Goal: Task Accomplishment & Management: Manage account settings

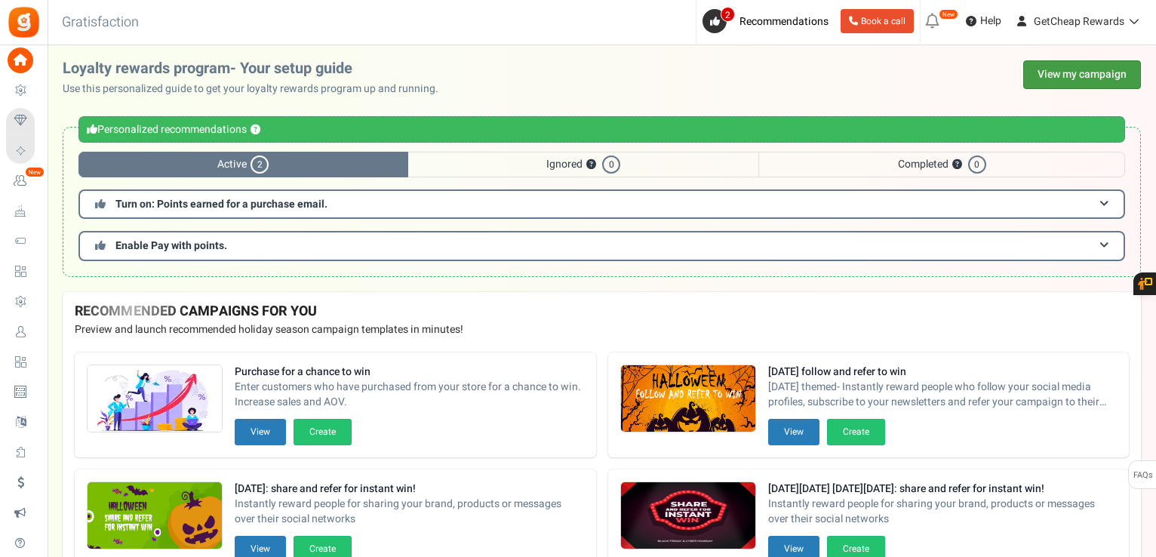
click at [1082, 81] on link "View my campaign" at bounding box center [1082, 74] width 118 height 29
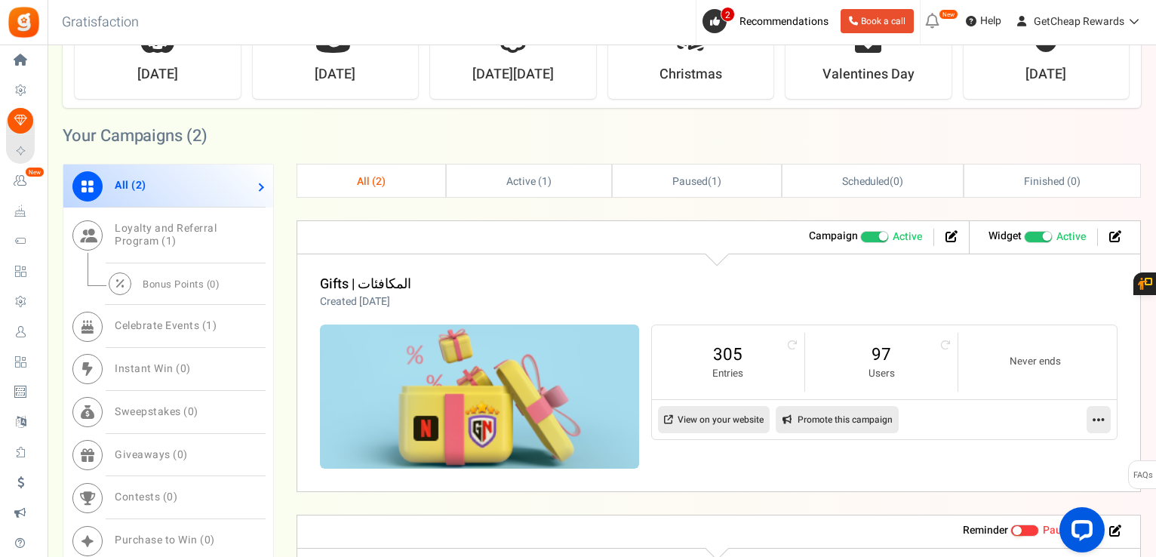
scroll to position [754, 0]
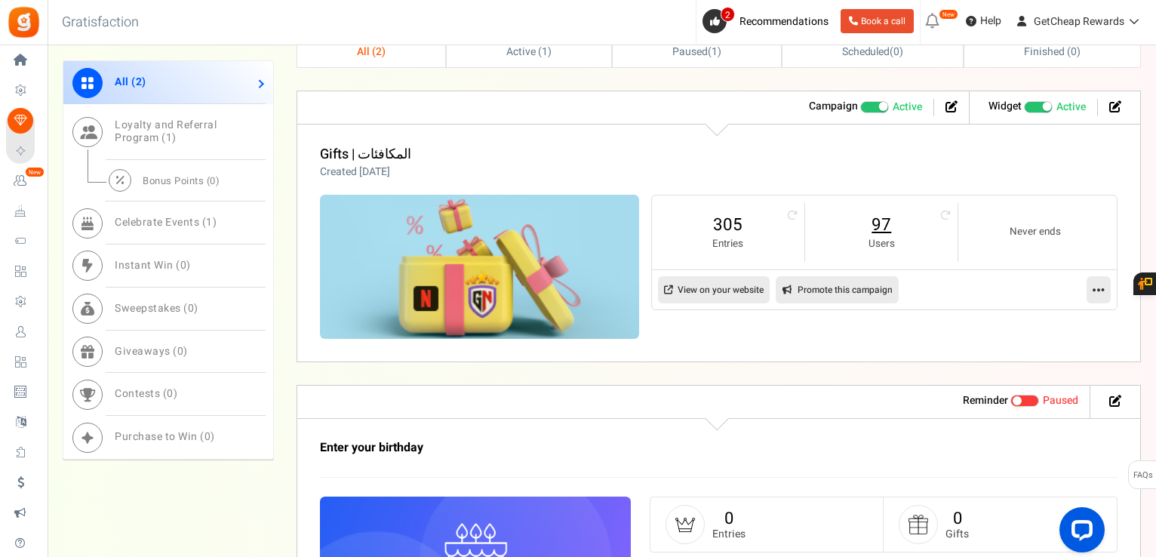
click at [875, 219] on link "97" at bounding box center [881, 225] width 122 height 24
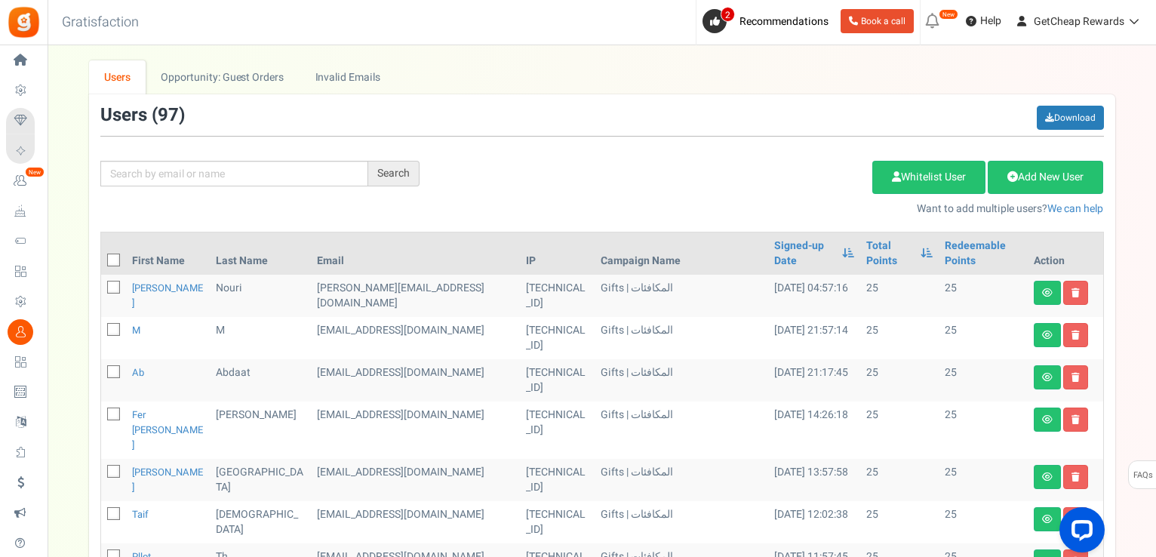
click at [860, 254] on th "Total Points" at bounding box center [899, 253] width 79 height 42
click at [866, 242] on link "Total Points" at bounding box center [890, 253] width 48 height 30
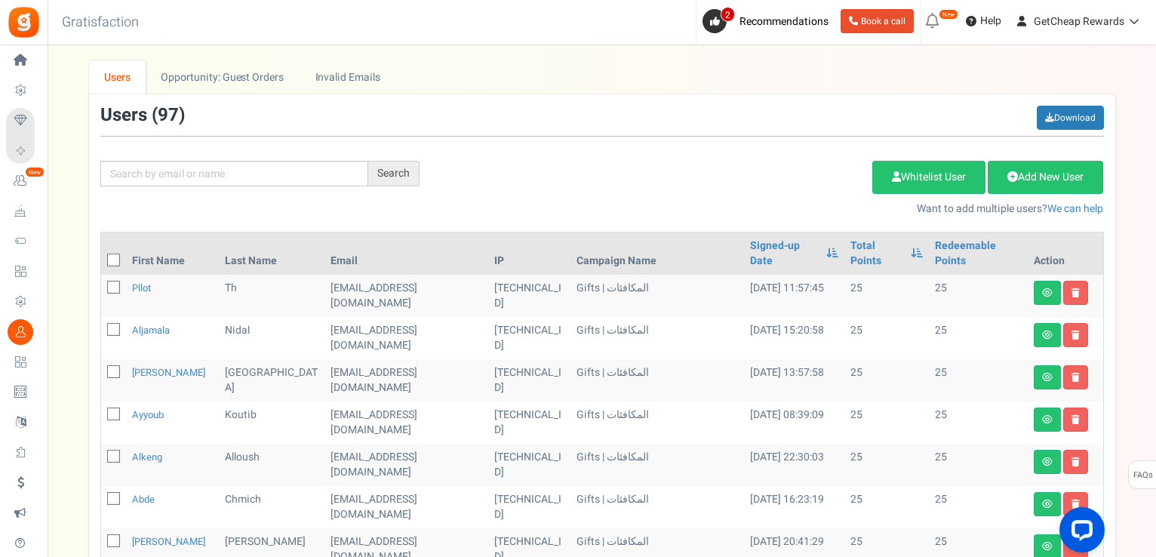
click at [114, 258] on icon at bounding box center [114, 261] width 10 height 10
click at [102, 258] on input "checkbox" at bounding box center [97, 261] width 10 height 10
checkbox input "true"
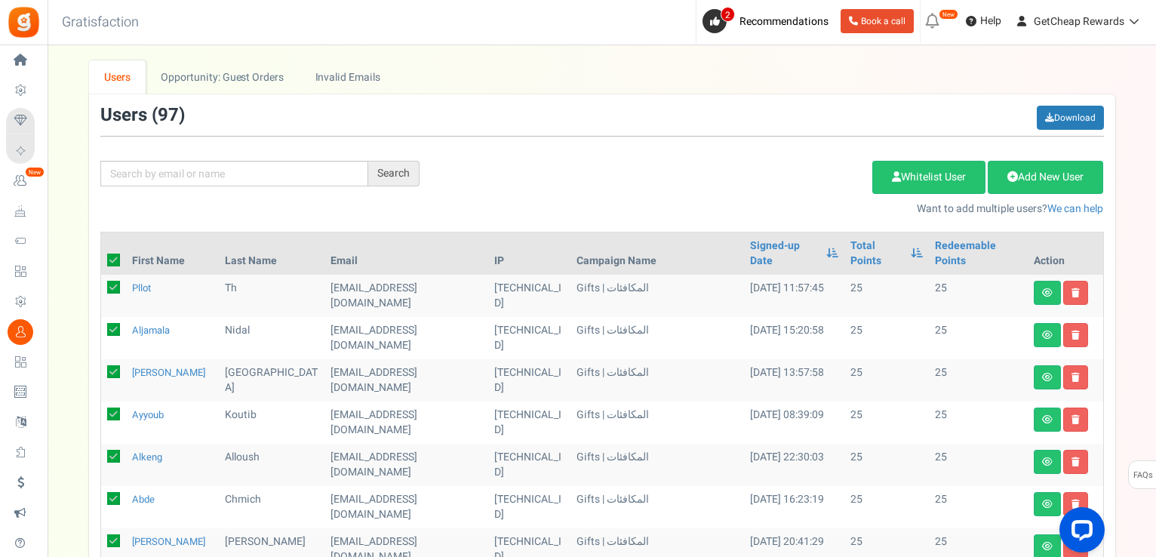
checkbox input "true"
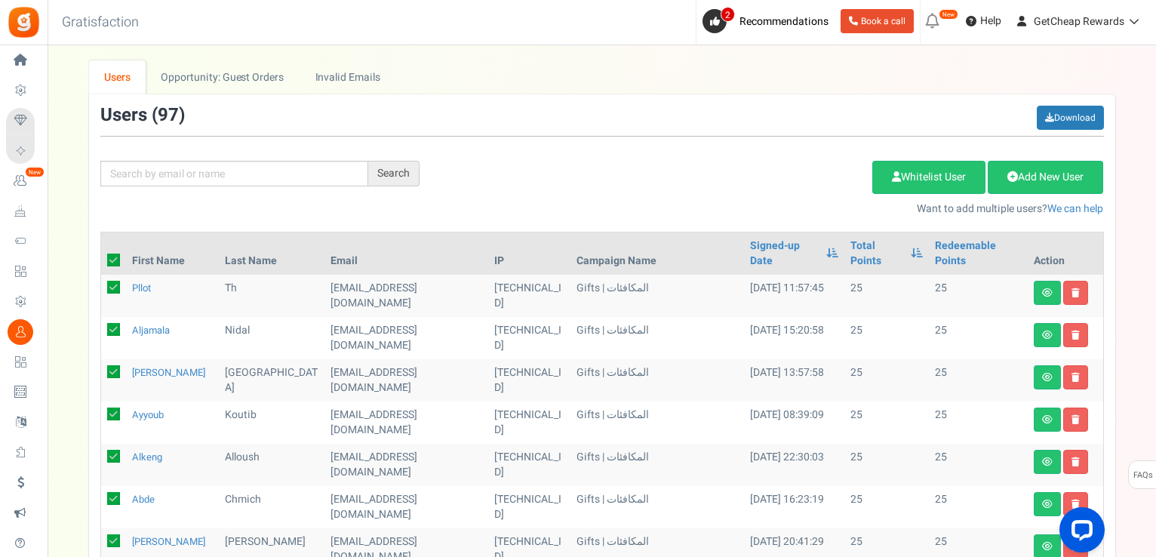
checkbox input "true"
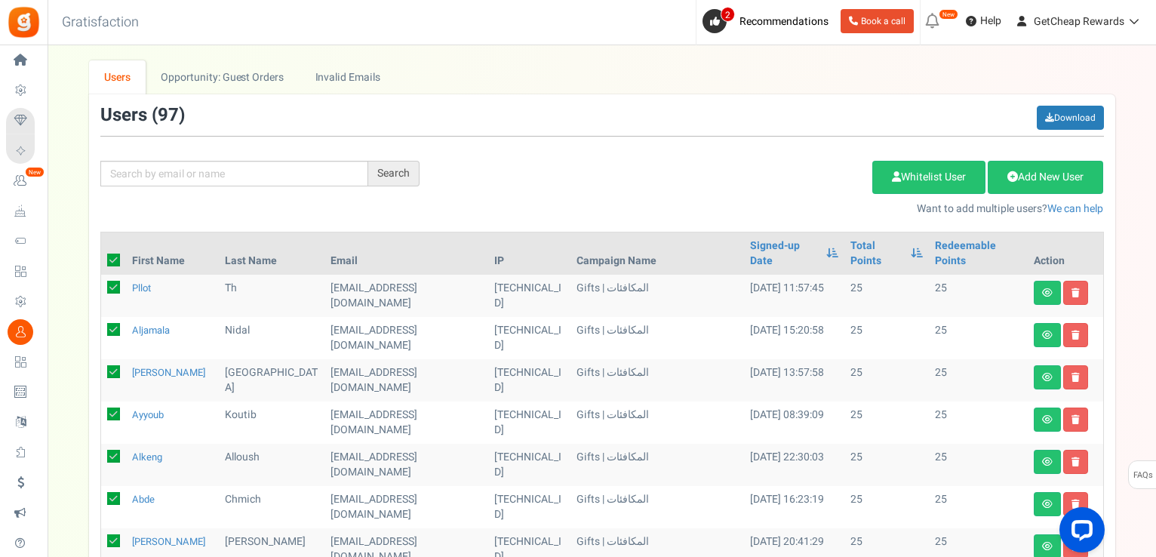
checkbox input "true"
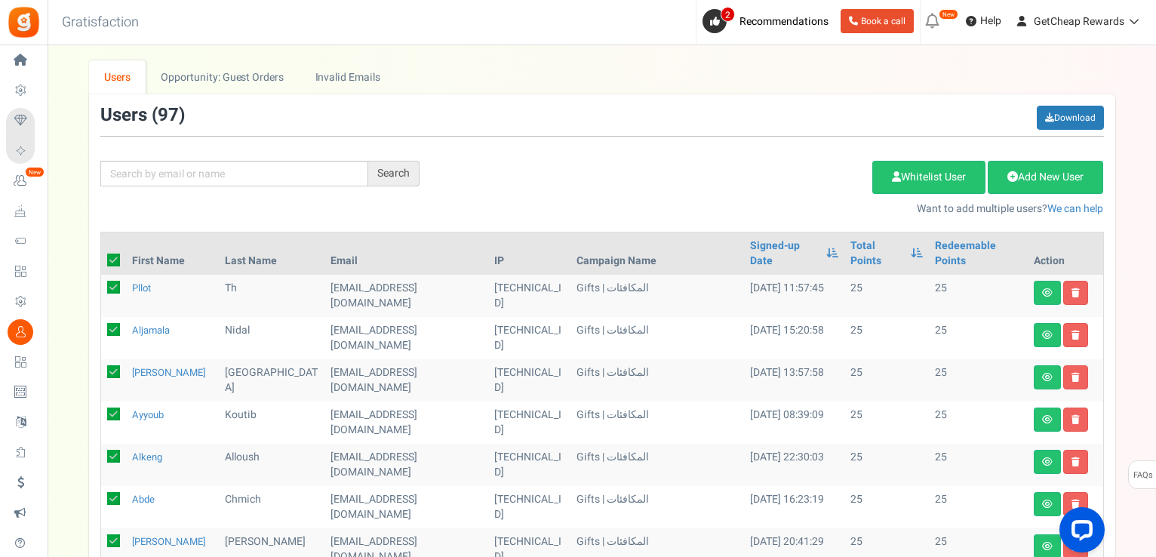
checkbox input "true"
click at [812, 173] on link "Delete Selected Users" at bounding box center [796, 177] width 147 height 33
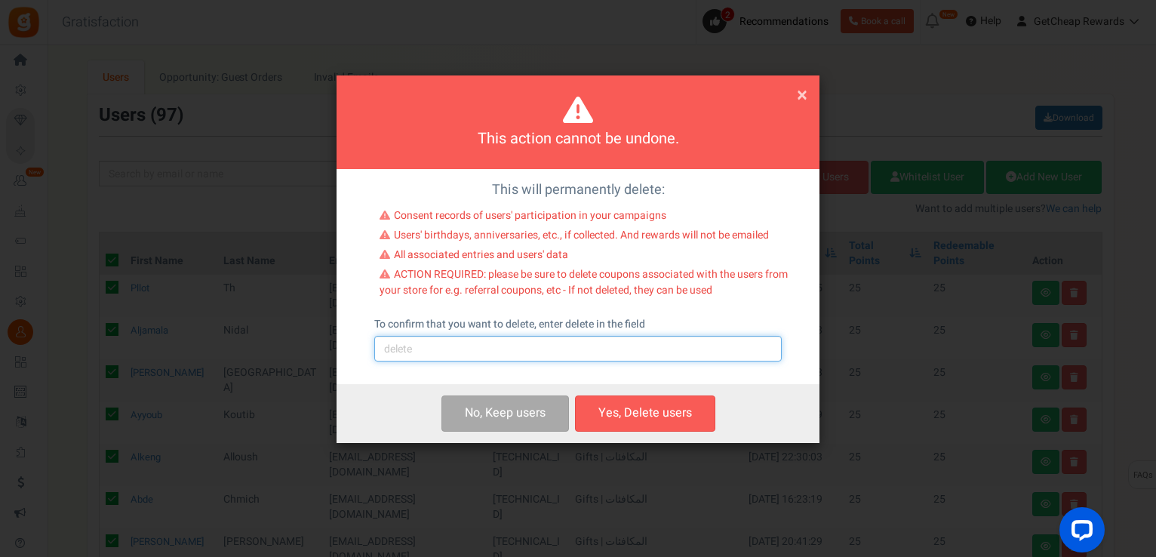
click at [473, 345] on input "text" at bounding box center [577, 349] width 407 height 26
type input "delete"
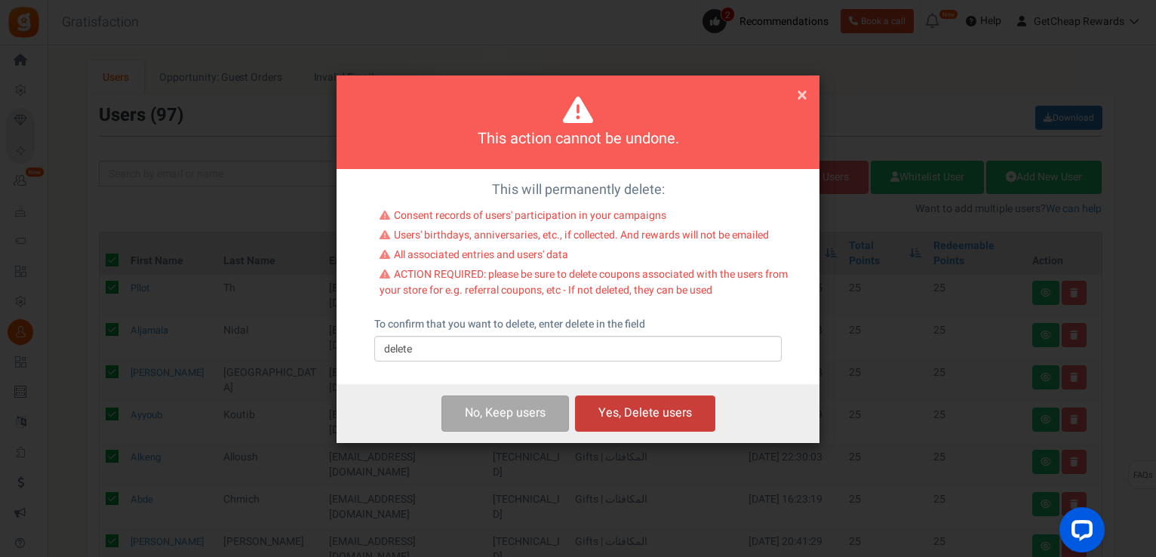
click at [613, 412] on button "Yes, Delete users" at bounding box center [645, 412] width 140 height 35
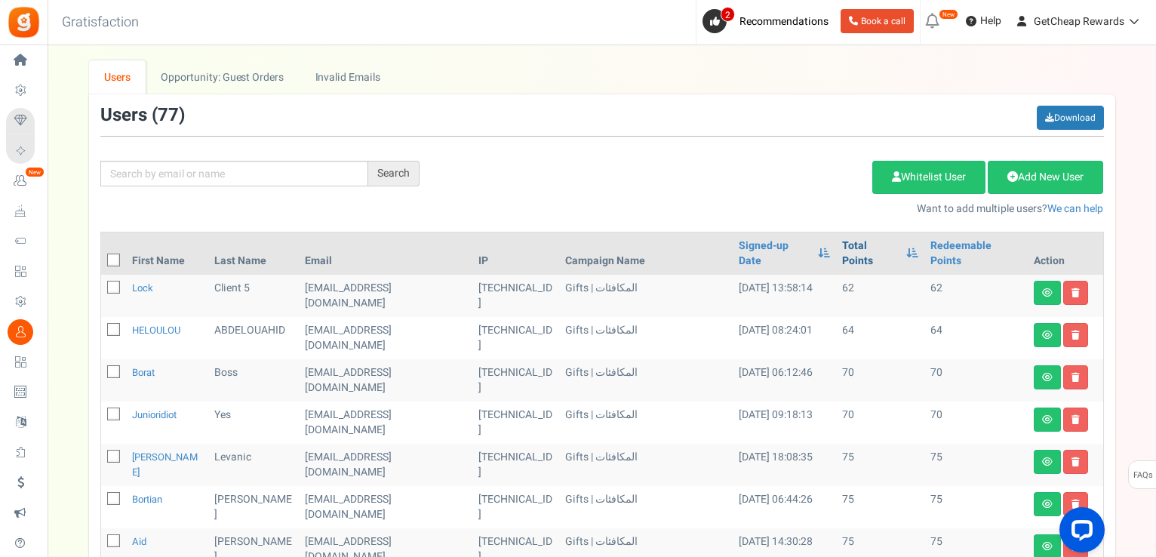
click at [843, 248] on link "Total Points" at bounding box center [870, 253] width 56 height 30
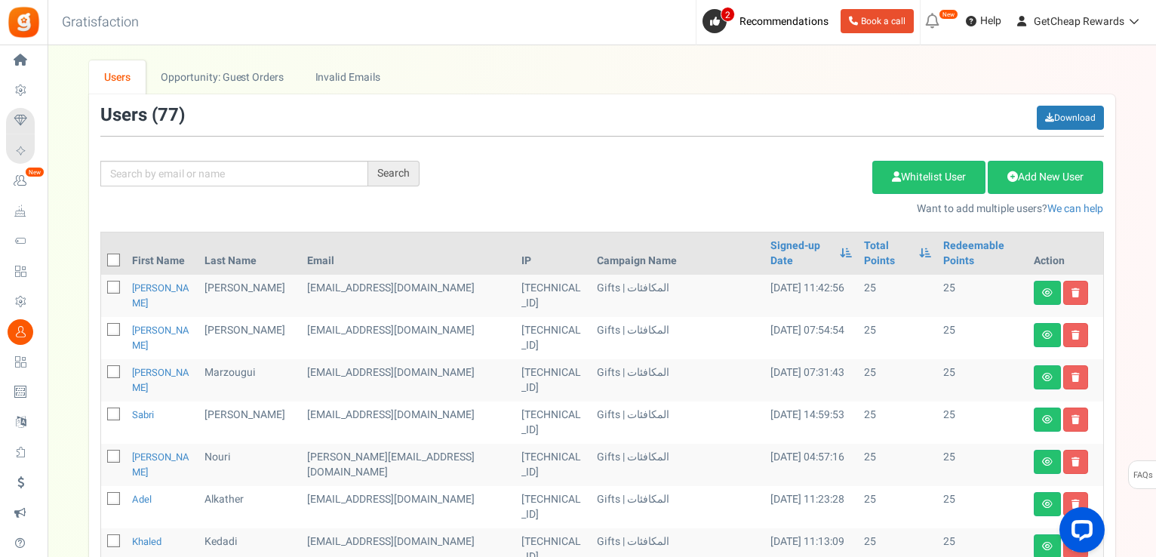
click at [111, 253] on span at bounding box center [113, 259] width 13 height 13
click at [102, 256] on input "checkbox" at bounding box center [97, 261] width 10 height 10
checkbox input "true"
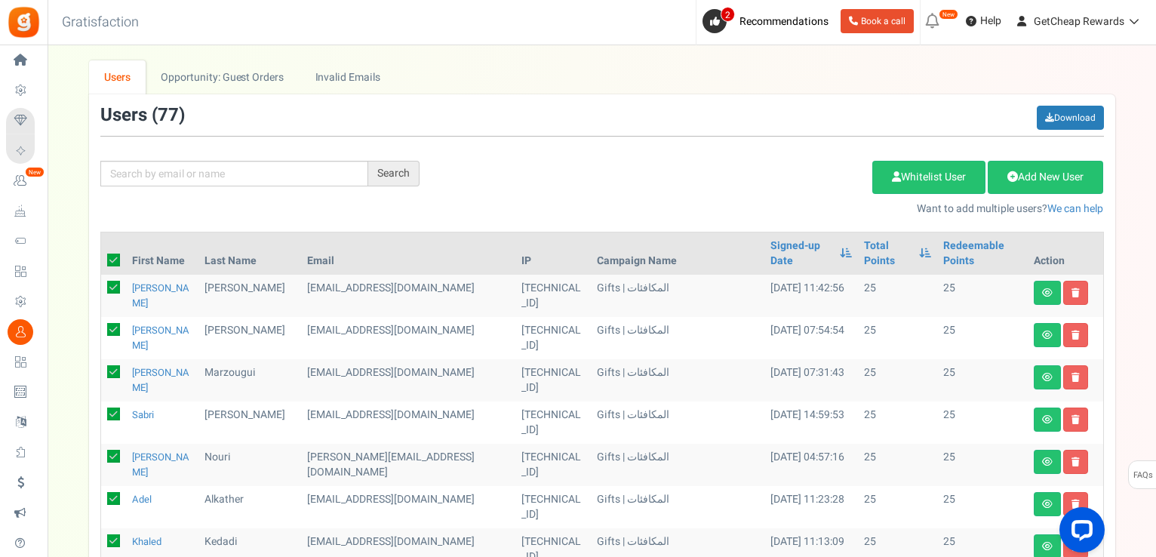
checkbox input "true"
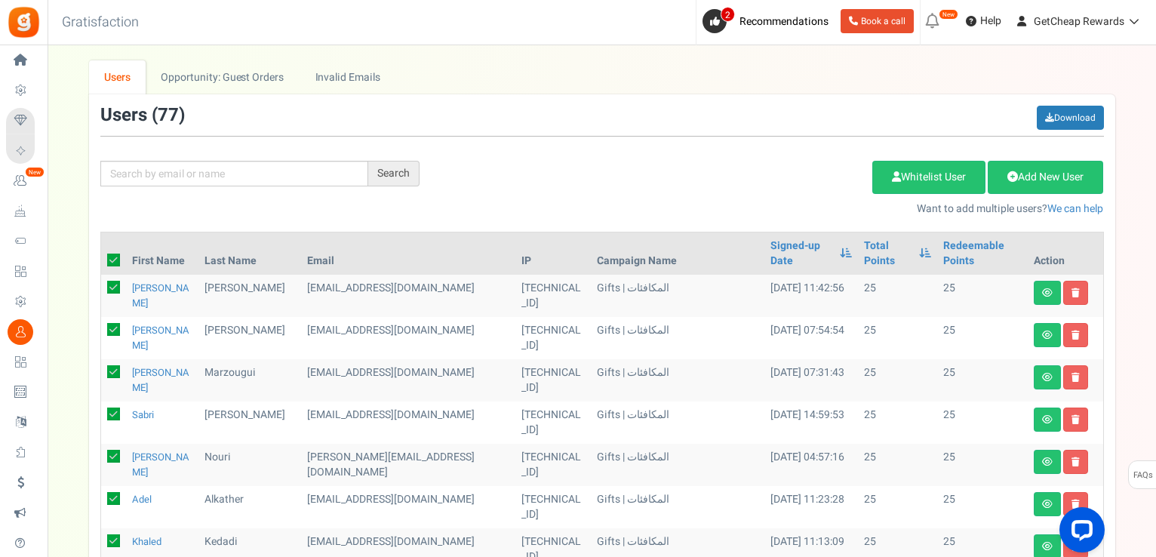
checkbox input "true"
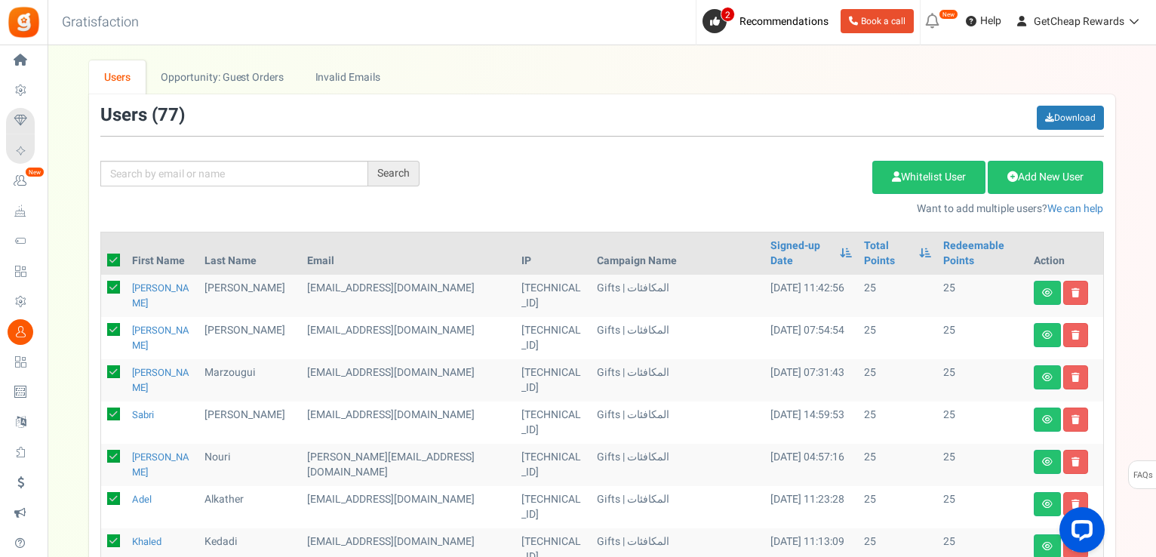
checkbox input "true"
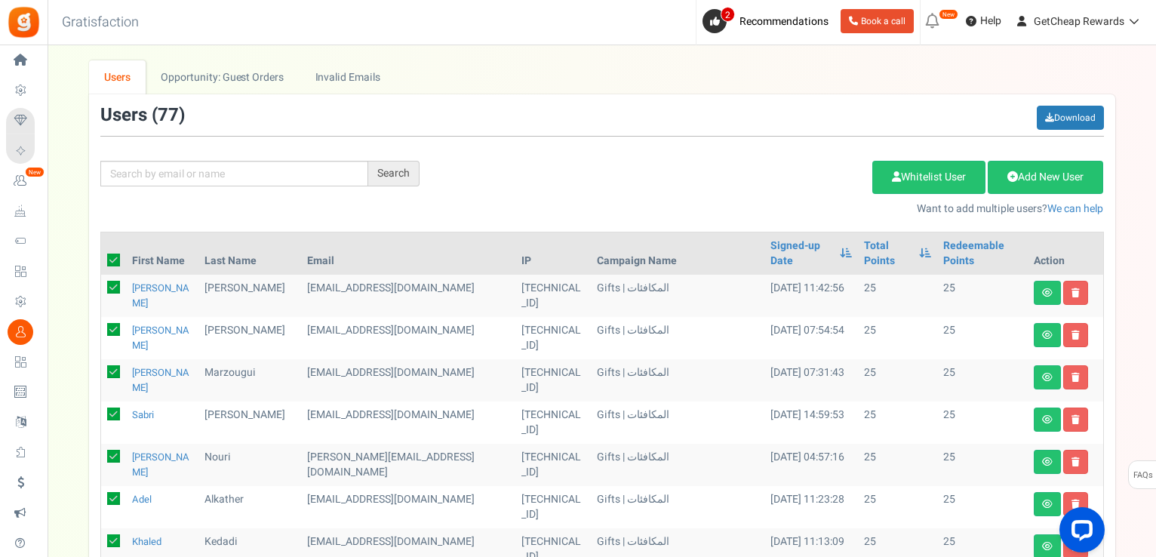
checkbox input "true"
click at [806, 158] on div "Add Etsy Order Delete Selected Users Import Users Spam Protection Subtract Poin…" at bounding box center [773, 184] width 684 height 65
click at [785, 185] on link "Delete Selected Users" at bounding box center [796, 177] width 147 height 33
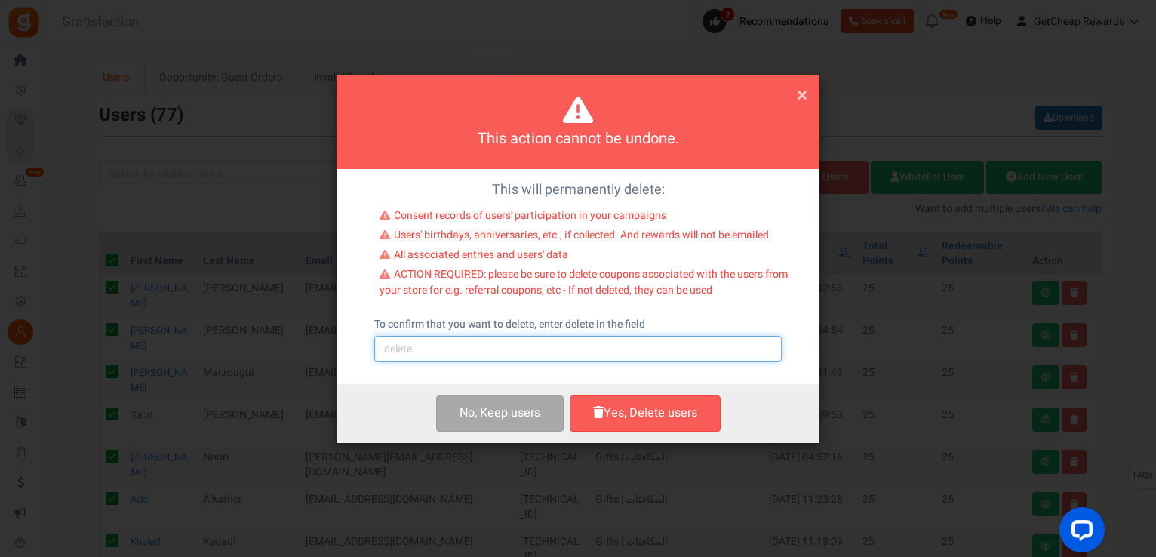
click at [522, 359] on input "text" at bounding box center [577, 349] width 407 height 26
type input "delete"
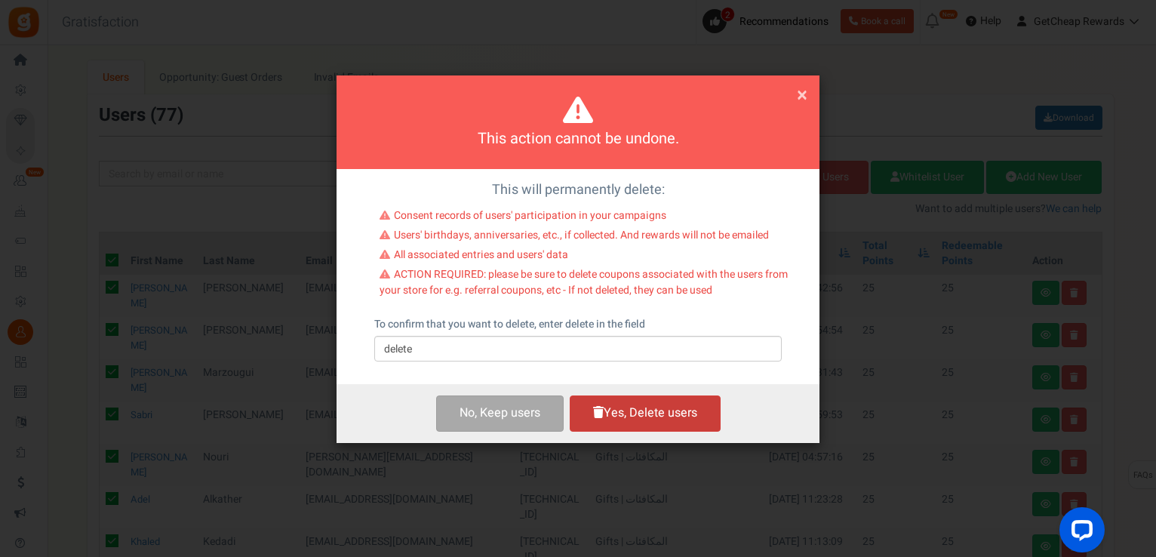
click at [645, 419] on button "Yes, Delete users" at bounding box center [645, 412] width 151 height 35
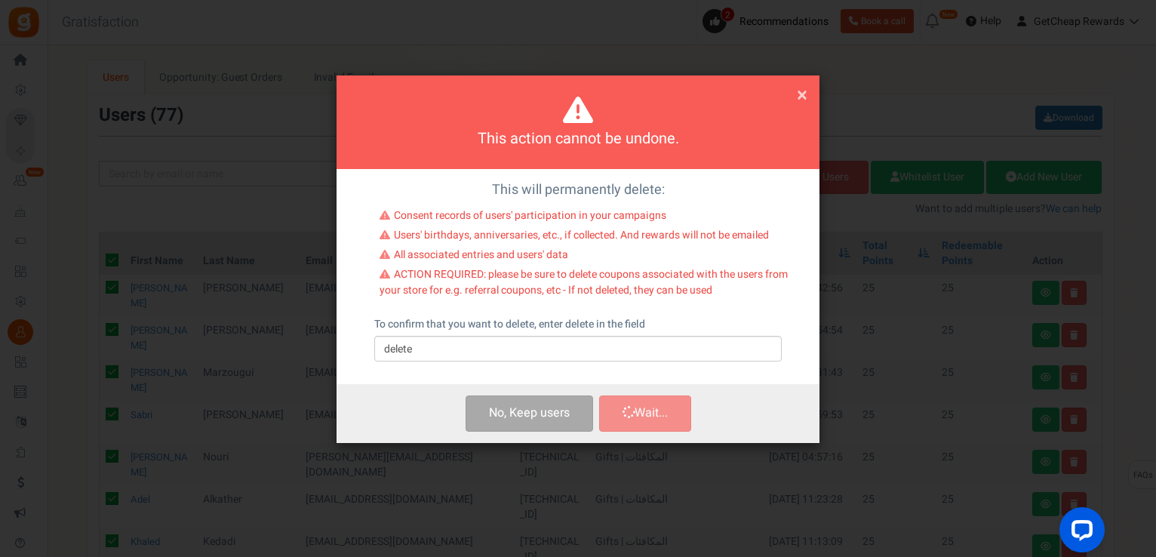
checkbox input "false"
